Goal: Transaction & Acquisition: Purchase product/service

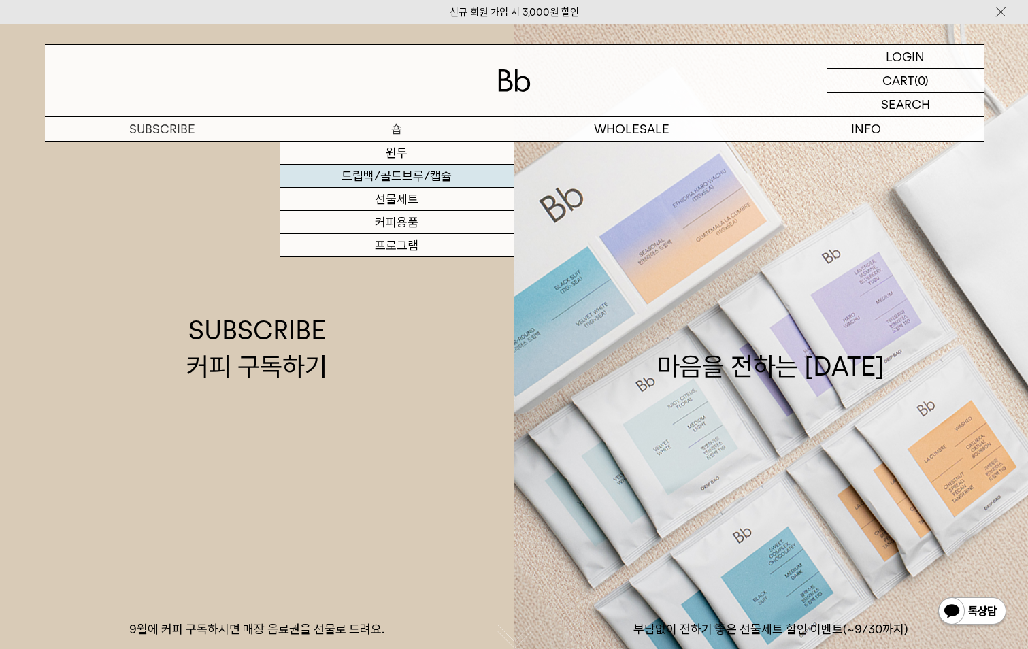
click at [444, 165] on link "드립백/콜드브루/캡슐" at bounding box center [397, 176] width 235 height 23
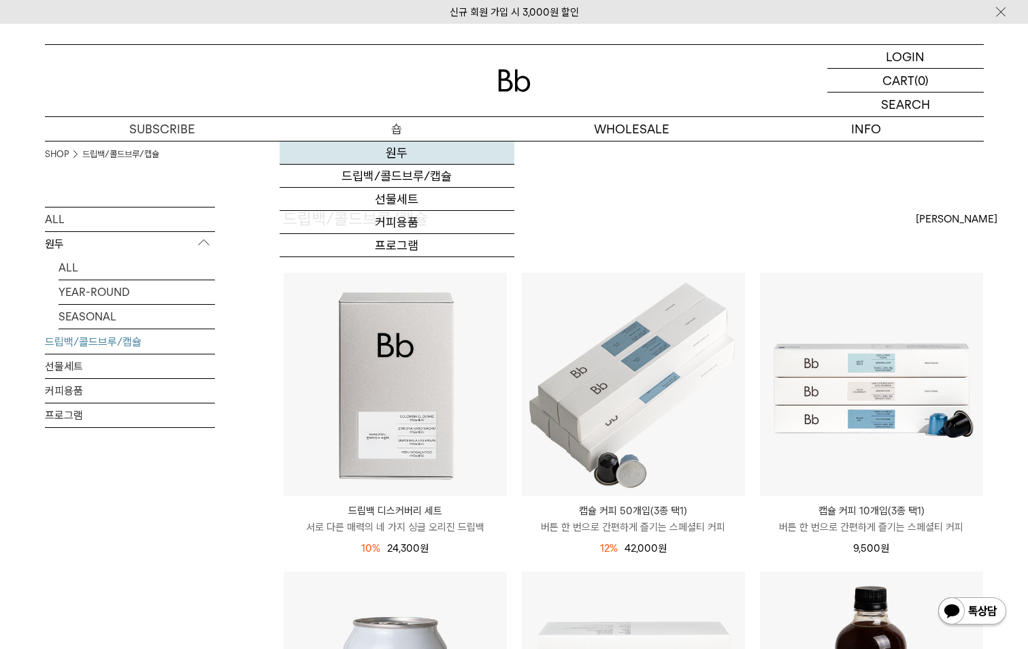
click at [417, 151] on link "원두" at bounding box center [397, 153] width 235 height 23
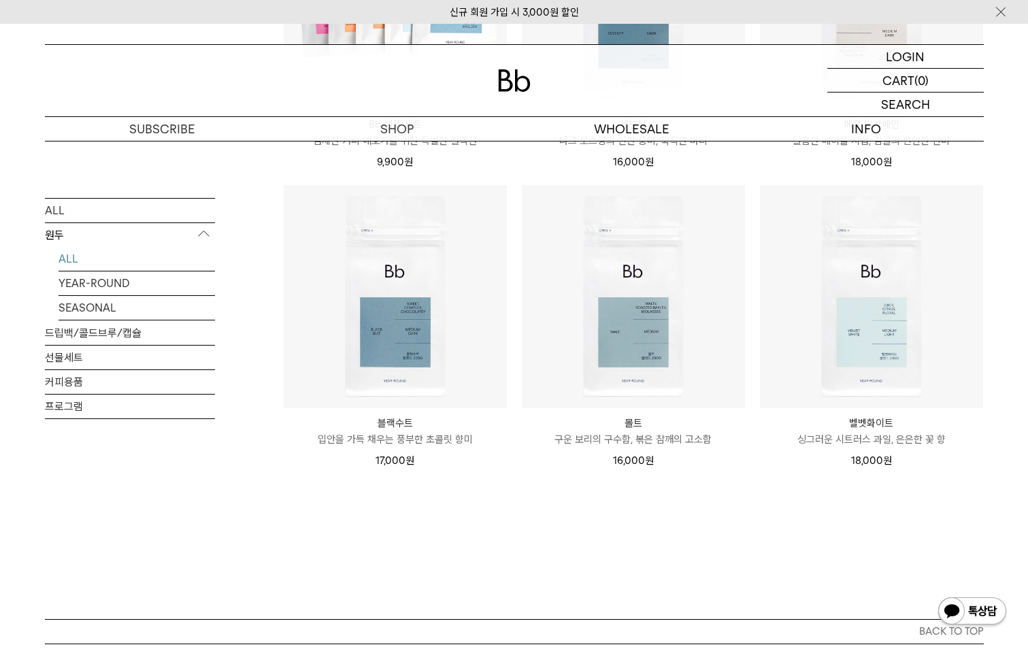
scroll to position [941, 0]
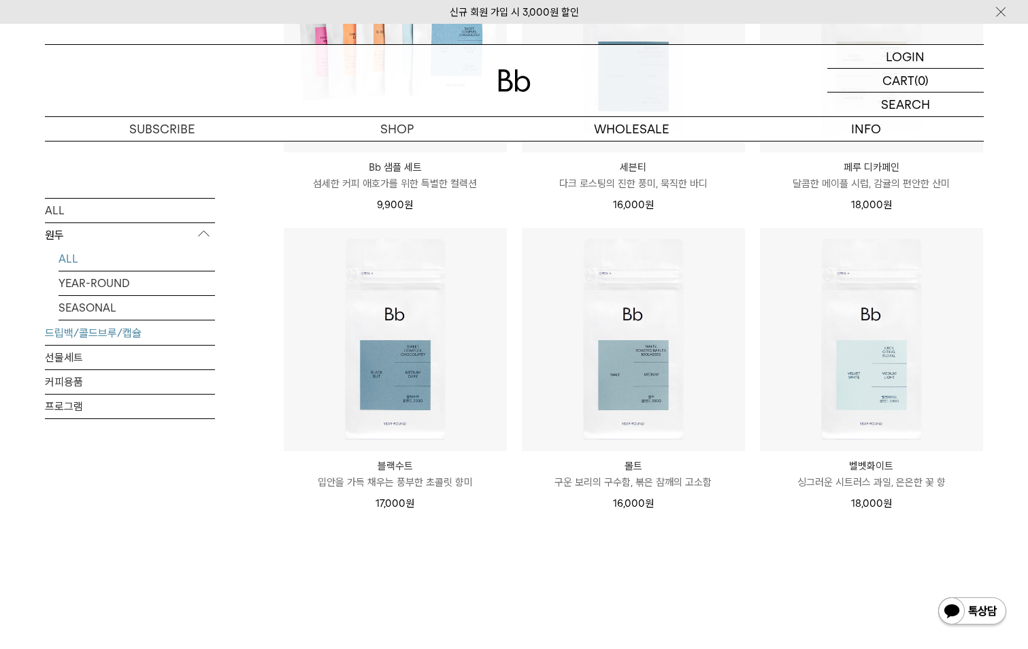
click at [125, 336] on link "드립백/콜드브루/캡슐" at bounding box center [130, 333] width 170 height 24
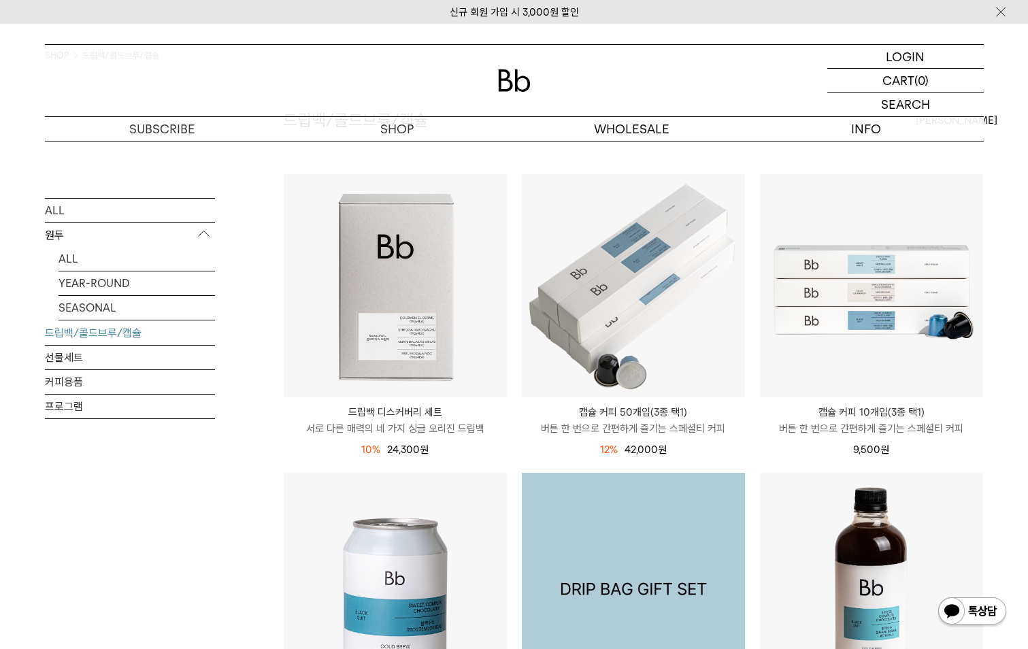
scroll to position [68, 0]
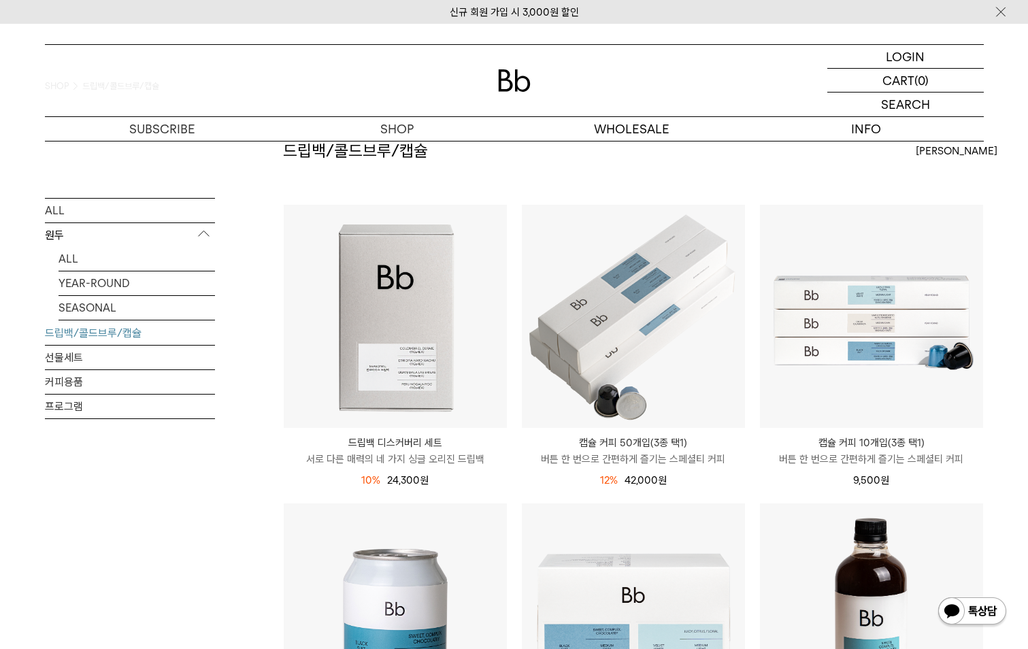
click at [141, 227] on p "원두" at bounding box center [130, 235] width 170 height 25
